Goal: Transaction & Acquisition: Obtain resource

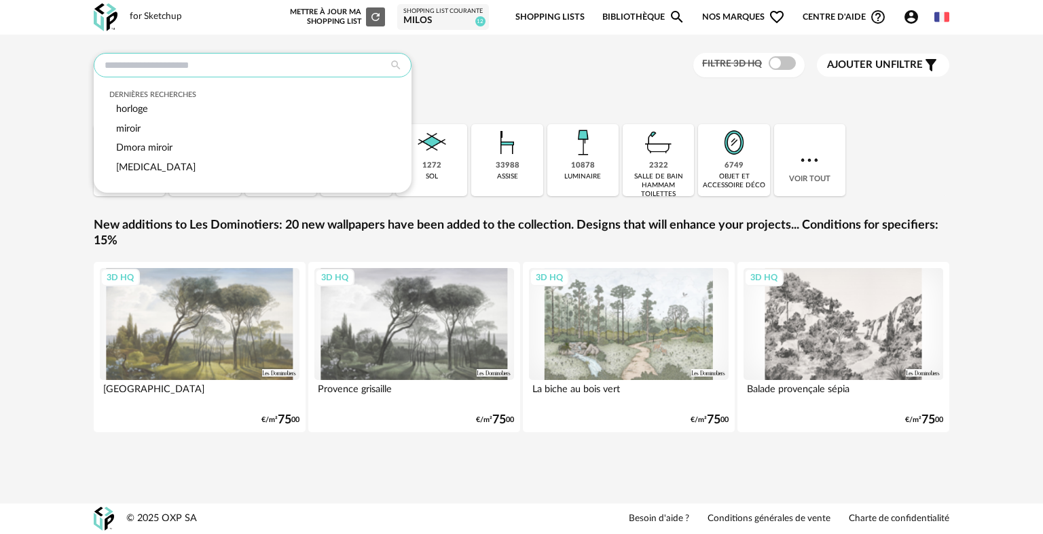
click at [318, 60] on input "text" at bounding box center [253, 65] width 318 height 24
click at [533, 89] on div "Dernières recherches horloge miroir Dmora miroir [MEDICAL_DATA] Filtre 3D HQ Aj…" at bounding box center [521, 264] width 880 height 422
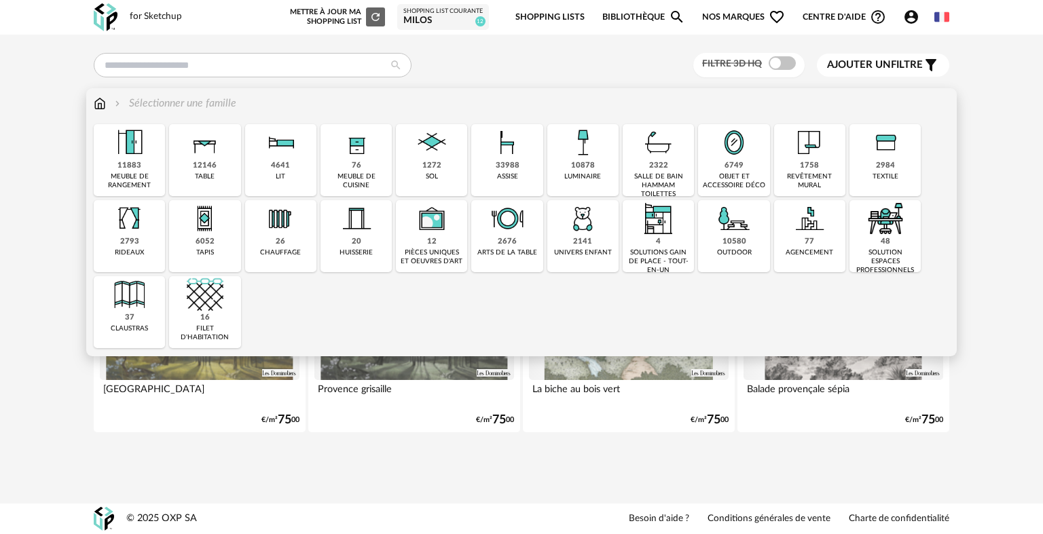
click at [731, 174] on div "objet et accessoire déco" at bounding box center [733, 181] width 63 height 18
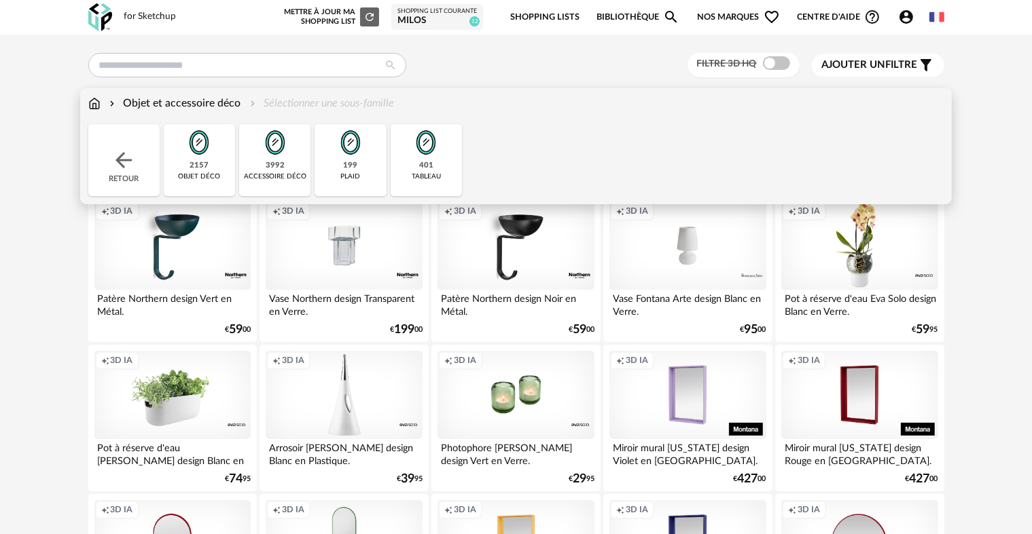
click at [275, 160] on img at bounding box center [275, 142] width 37 height 37
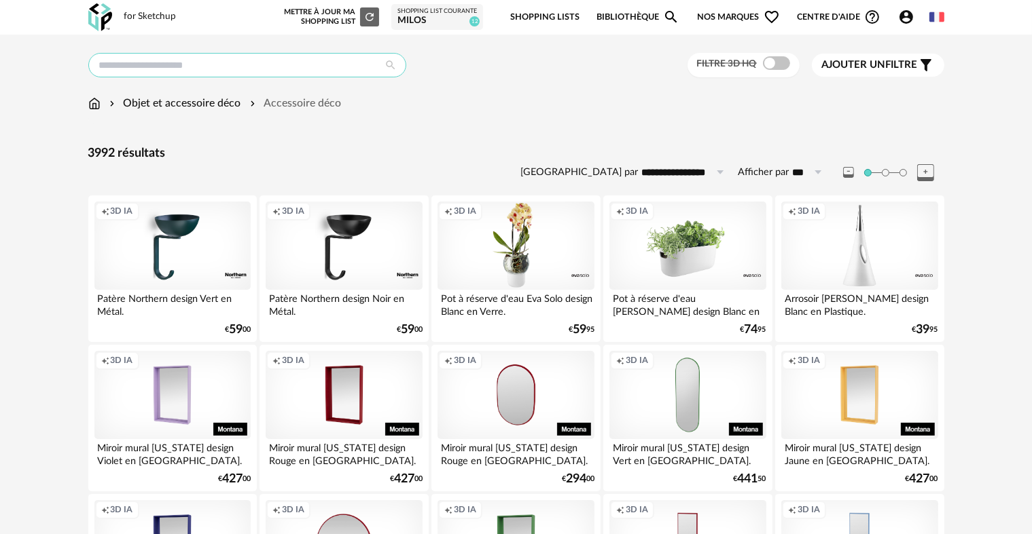
click at [225, 67] on input "text" at bounding box center [247, 65] width 318 height 24
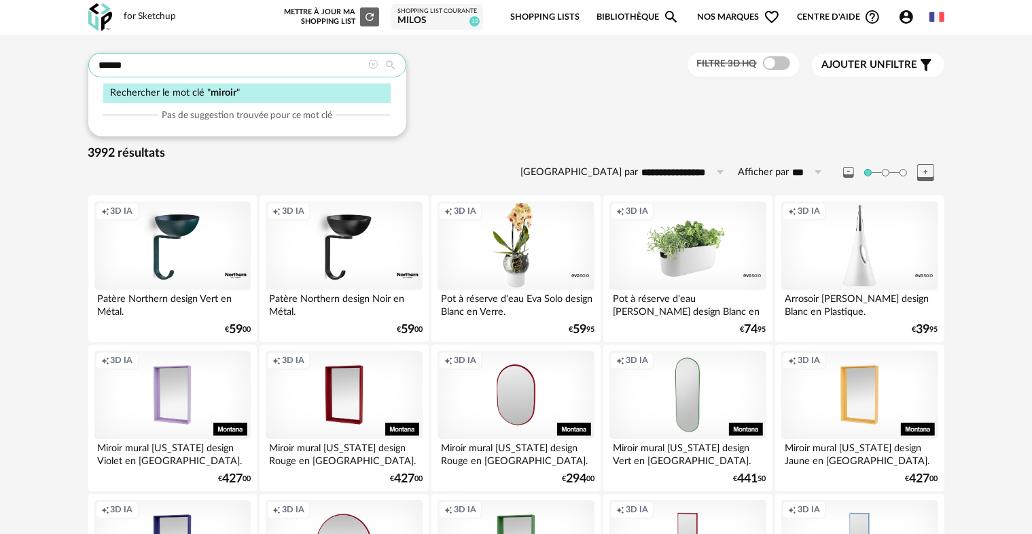
type input "******"
type input "**********"
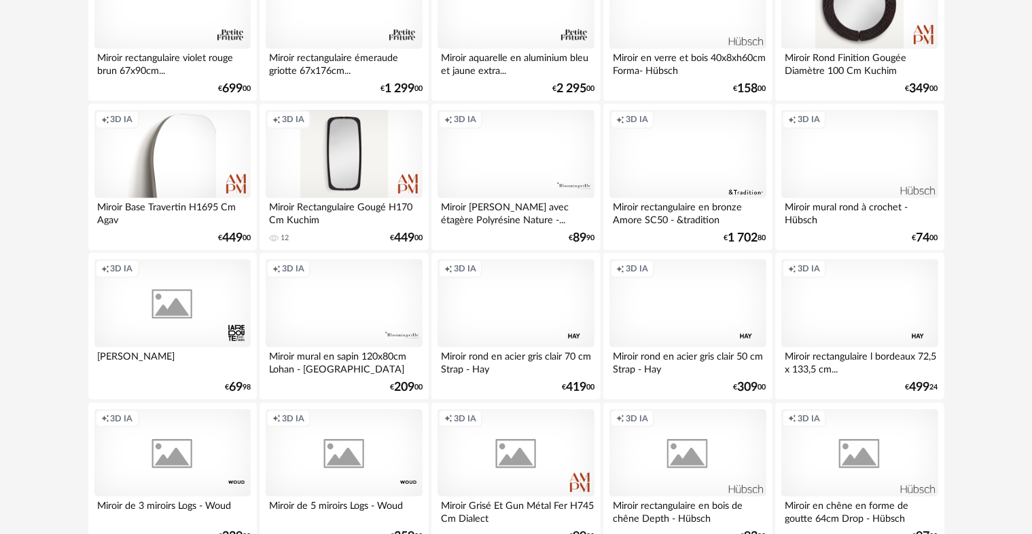
scroll to position [1766, 0]
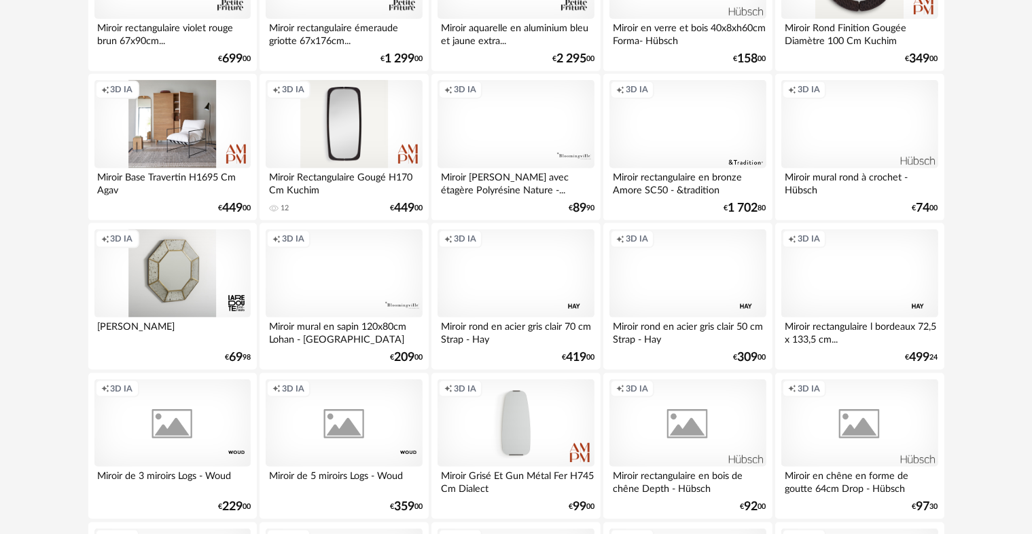
click at [172, 136] on div "Creation icon 3D IA" at bounding box center [172, 124] width 156 height 88
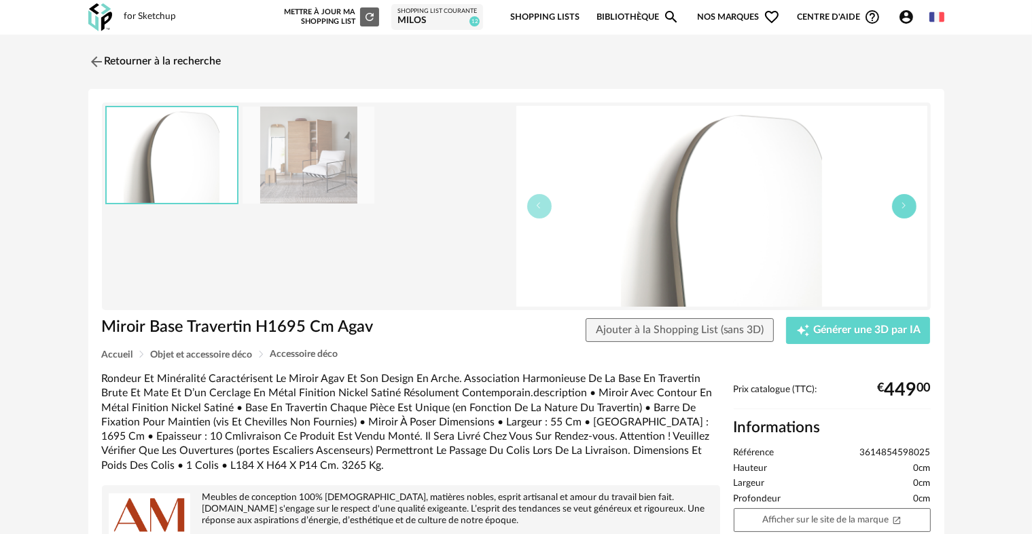
click at [908, 205] on button "button" at bounding box center [904, 206] width 24 height 24
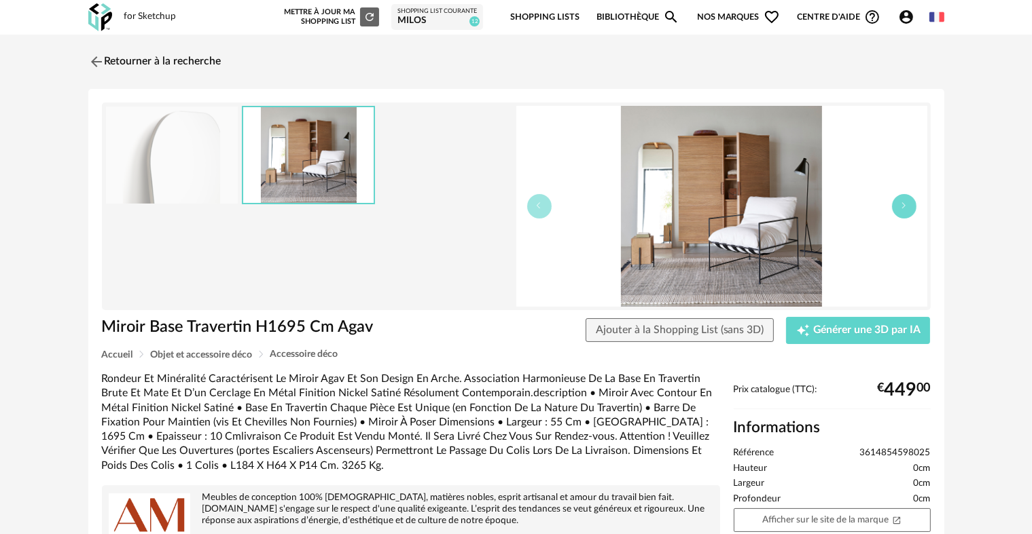
click at [908, 205] on button "button" at bounding box center [904, 206] width 24 height 24
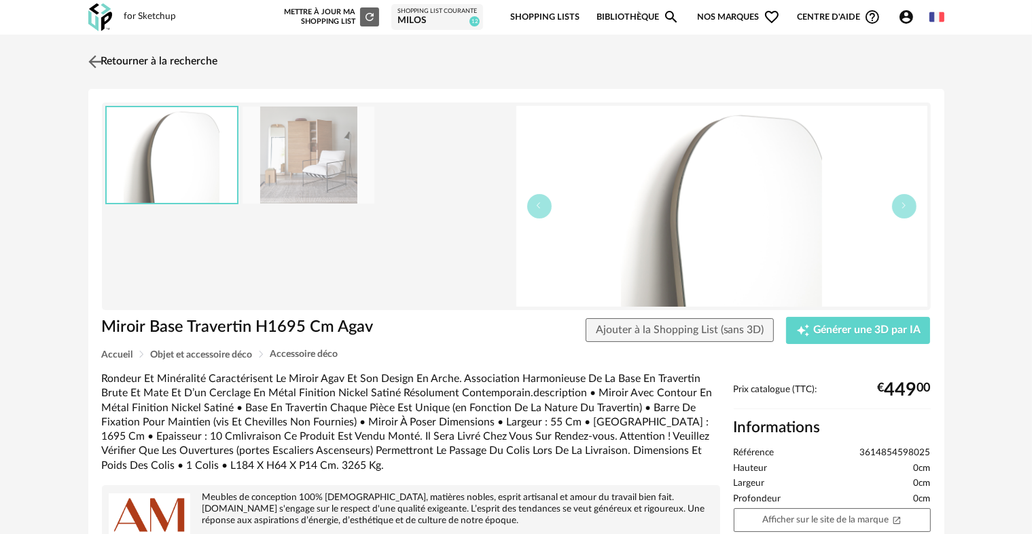
click at [100, 59] on img at bounding box center [95, 62] width 20 height 20
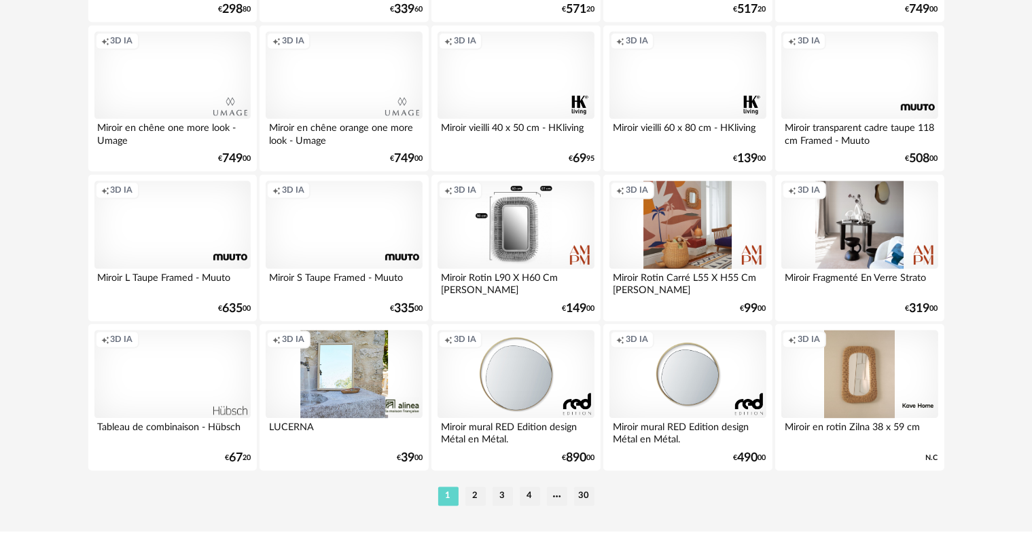
scroll to position [2739, 0]
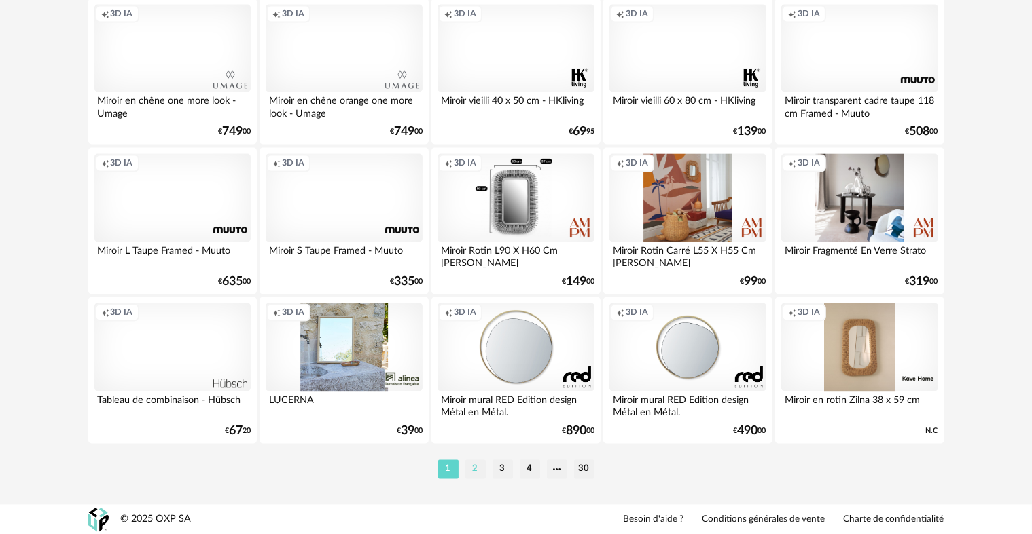
click at [474, 468] on li "2" at bounding box center [475, 469] width 20 height 19
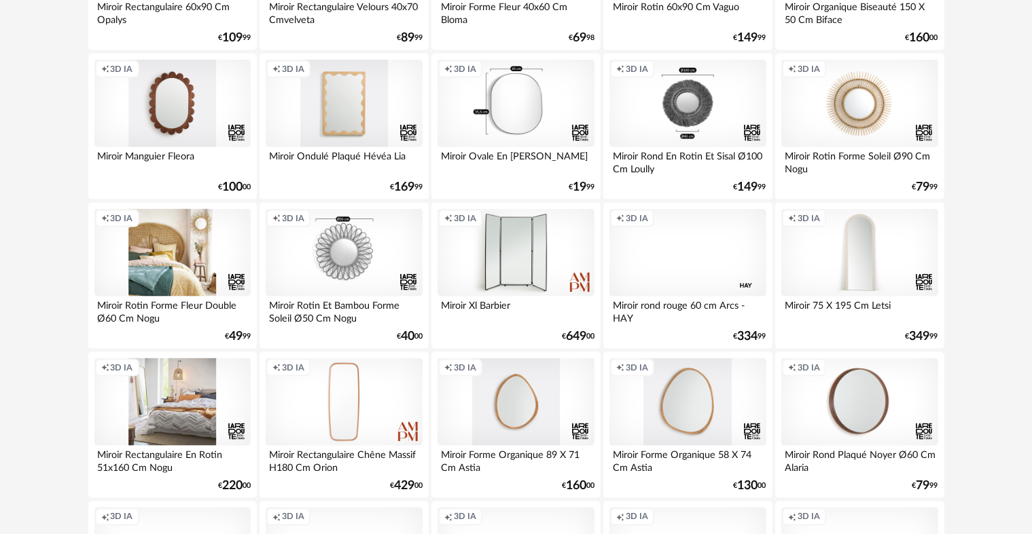
scroll to position [2105, 0]
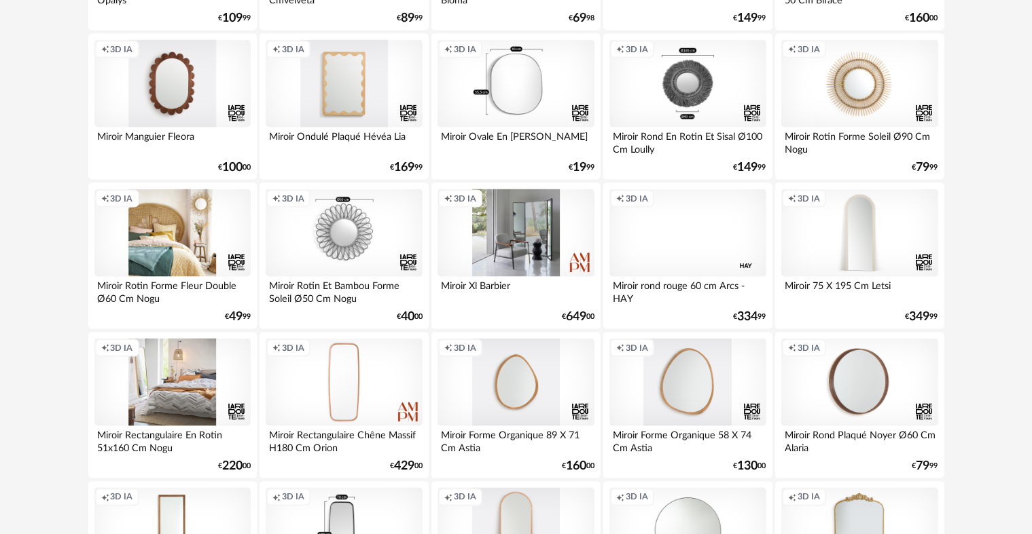
click at [514, 244] on div "Creation icon 3D IA" at bounding box center [515, 233] width 156 height 88
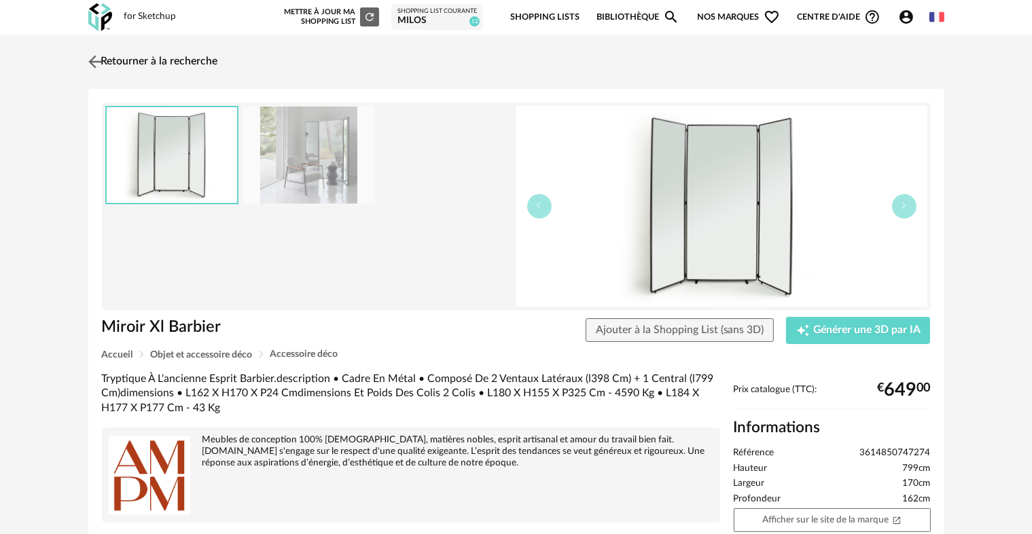
click at [92, 62] on img at bounding box center [95, 62] width 20 height 20
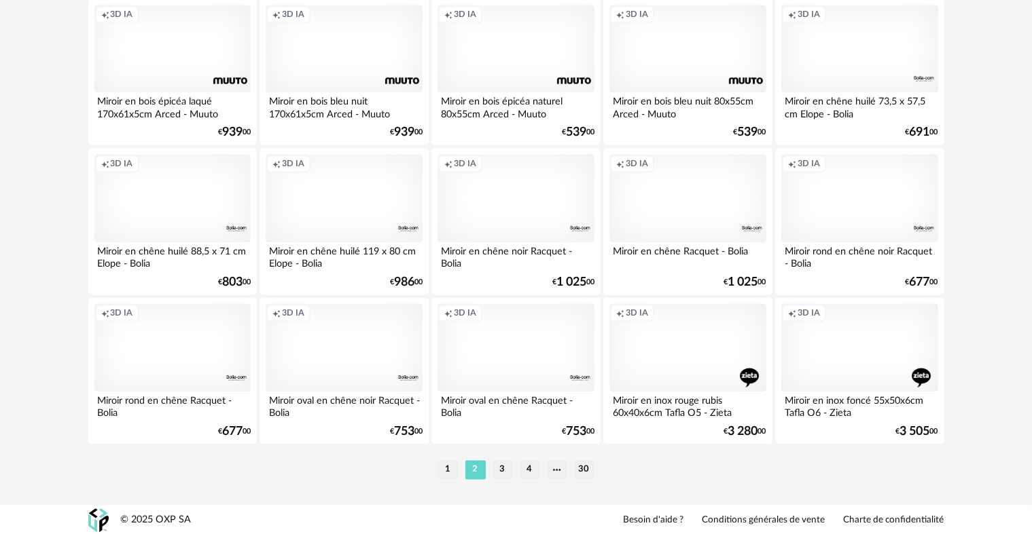
scroll to position [2739, 0]
click at [508, 470] on li "3" at bounding box center [502, 469] width 20 height 19
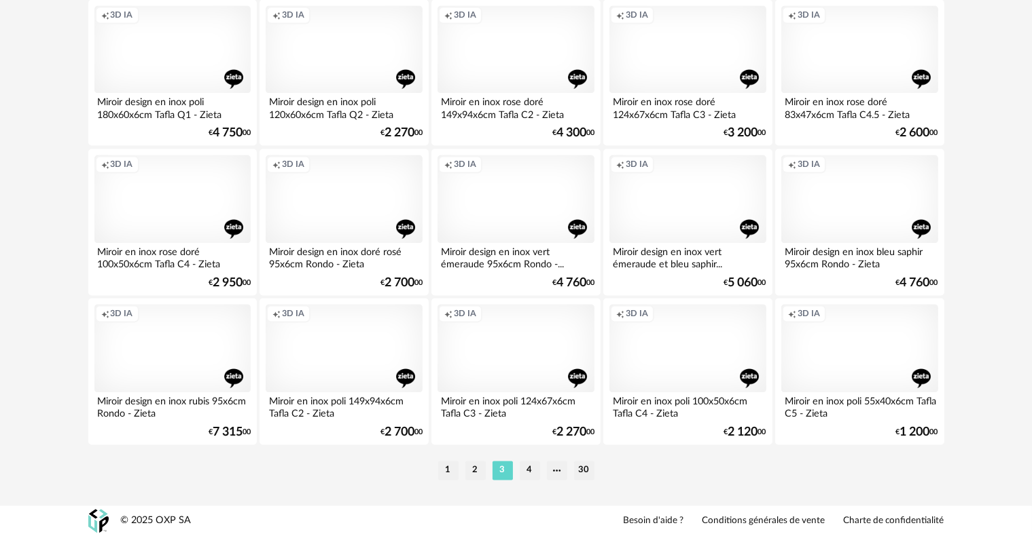
scroll to position [2739, 0]
click at [532, 470] on li "4" at bounding box center [530, 469] width 20 height 19
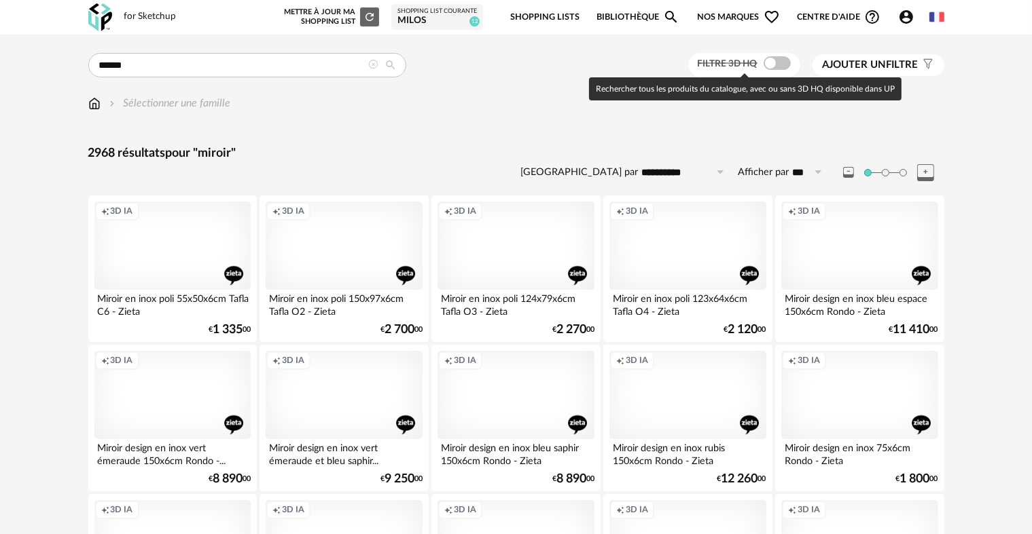
click at [765, 63] on span at bounding box center [776, 63] width 27 height 14
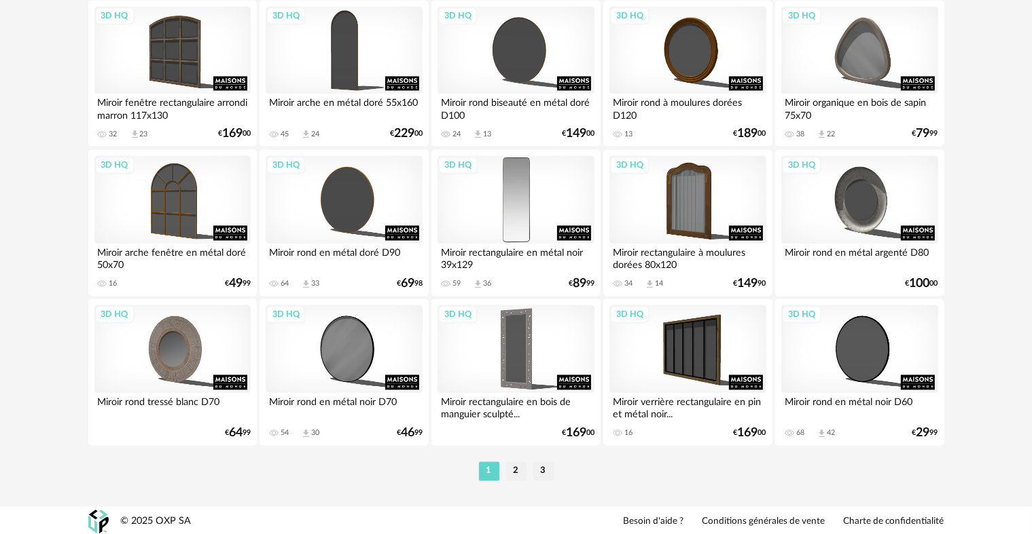
scroll to position [2739, 0]
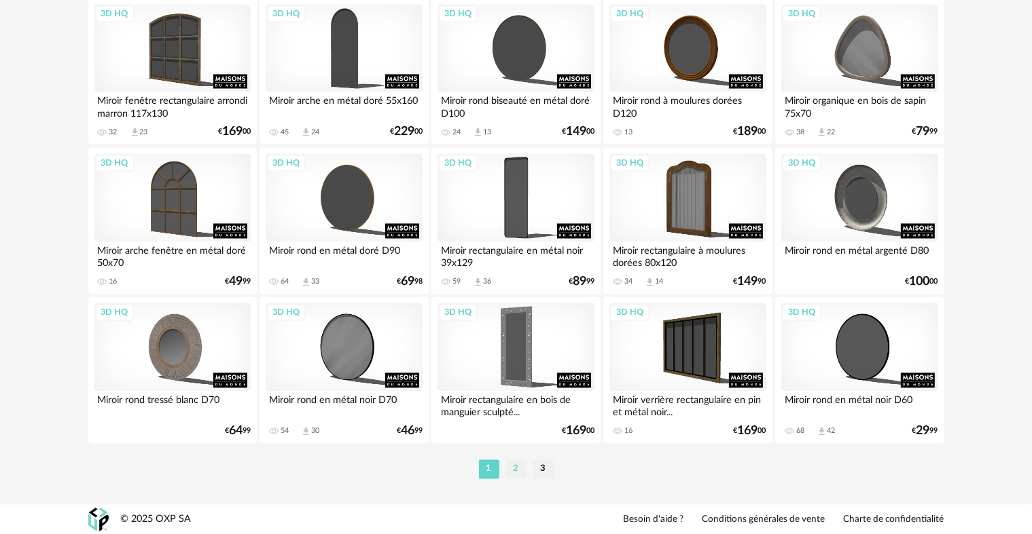
click at [514, 467] on li "2" at bounding box center [516, 469] width 20 height 19
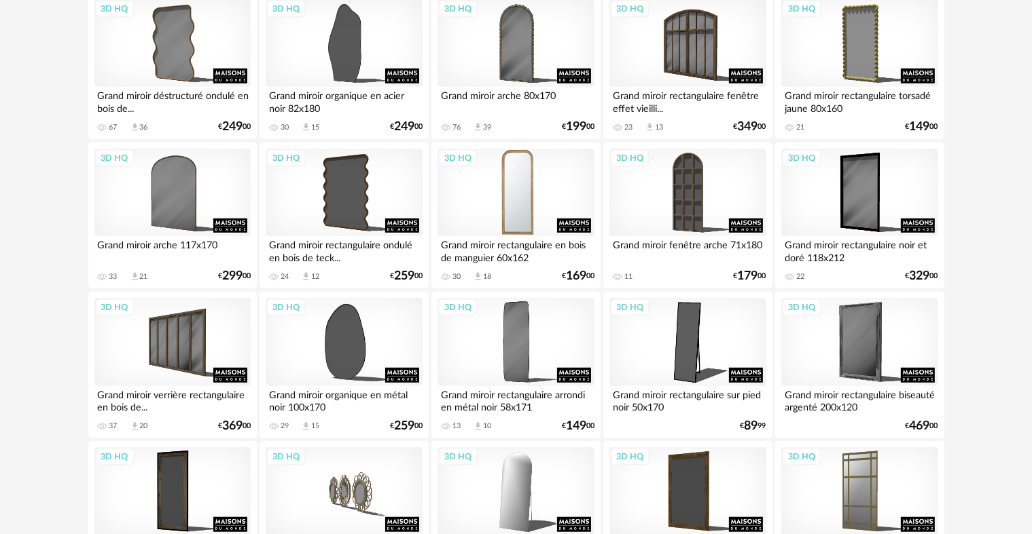
scroll to position [951, 0]
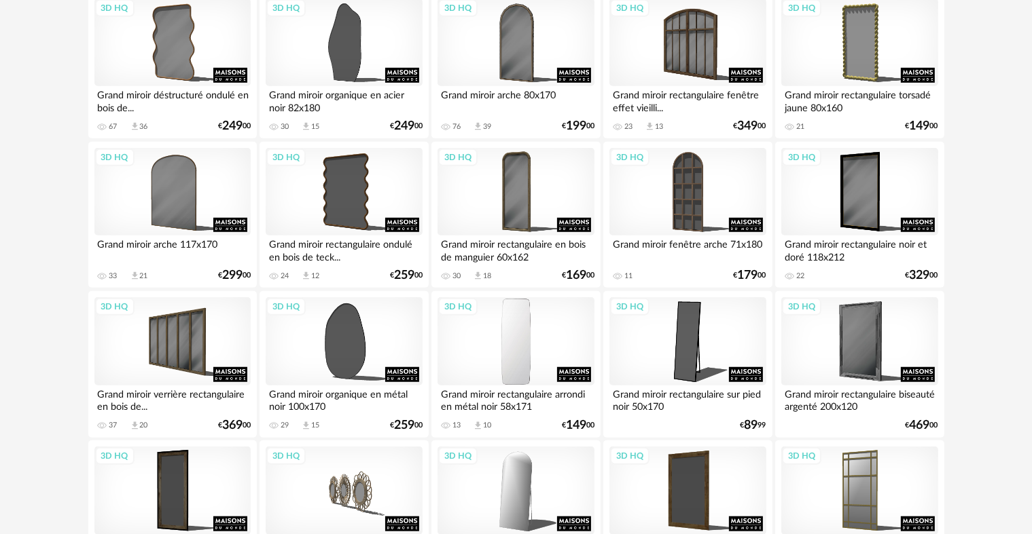
click at [528, 350] on div "3D HQ" at bounding box center [515, 341] width 156 height 88
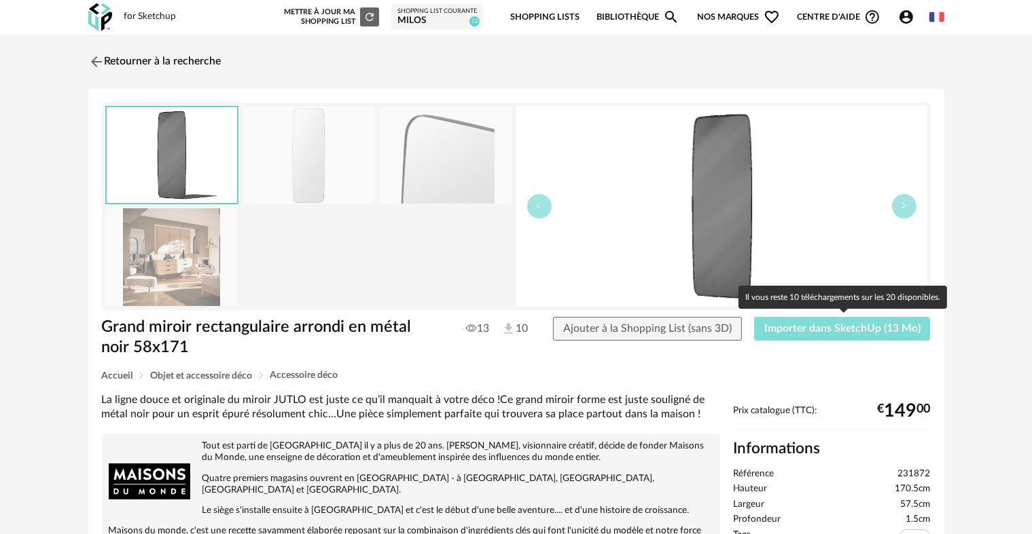
click at [816, 327] on span "Importer dans SketchUp (13 Mo)" at bounding box center [842, 328] width 156 height 11
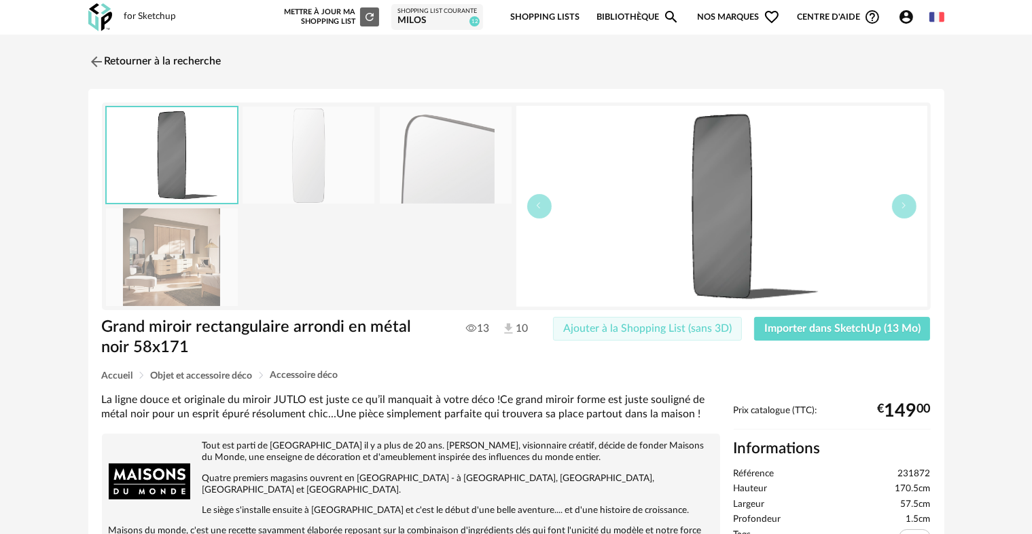
click at [657, 329] on span "Ajouter à la Shopping List (sans 3D)" at bounding box center [647, 328] width 168 height 11
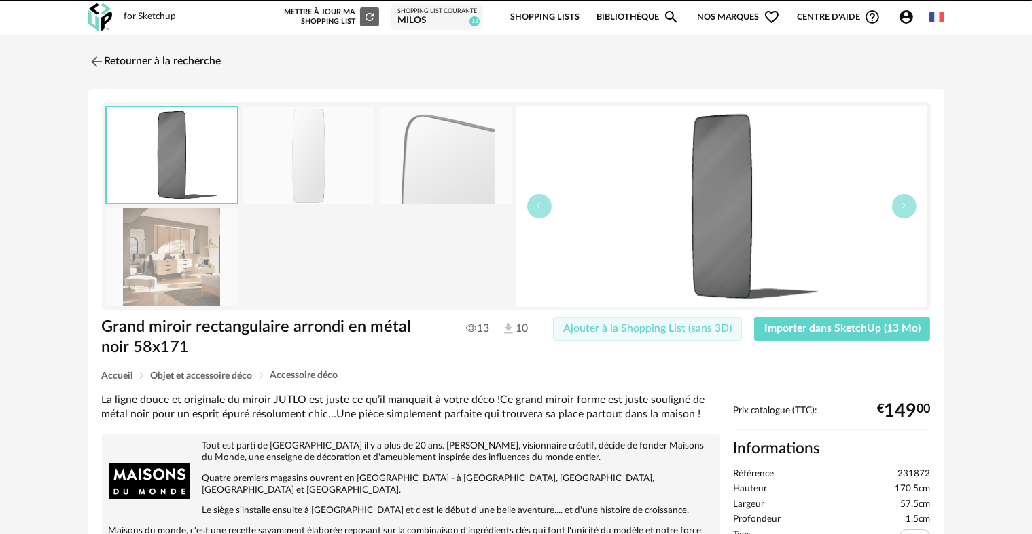
click at [619, 331] on span "Ajouter à la Shopping List (sans 3D)" at bounding box center [647, 328] width 168 height 11
